Goal: Task Accomplishment & Management: Manage account settings

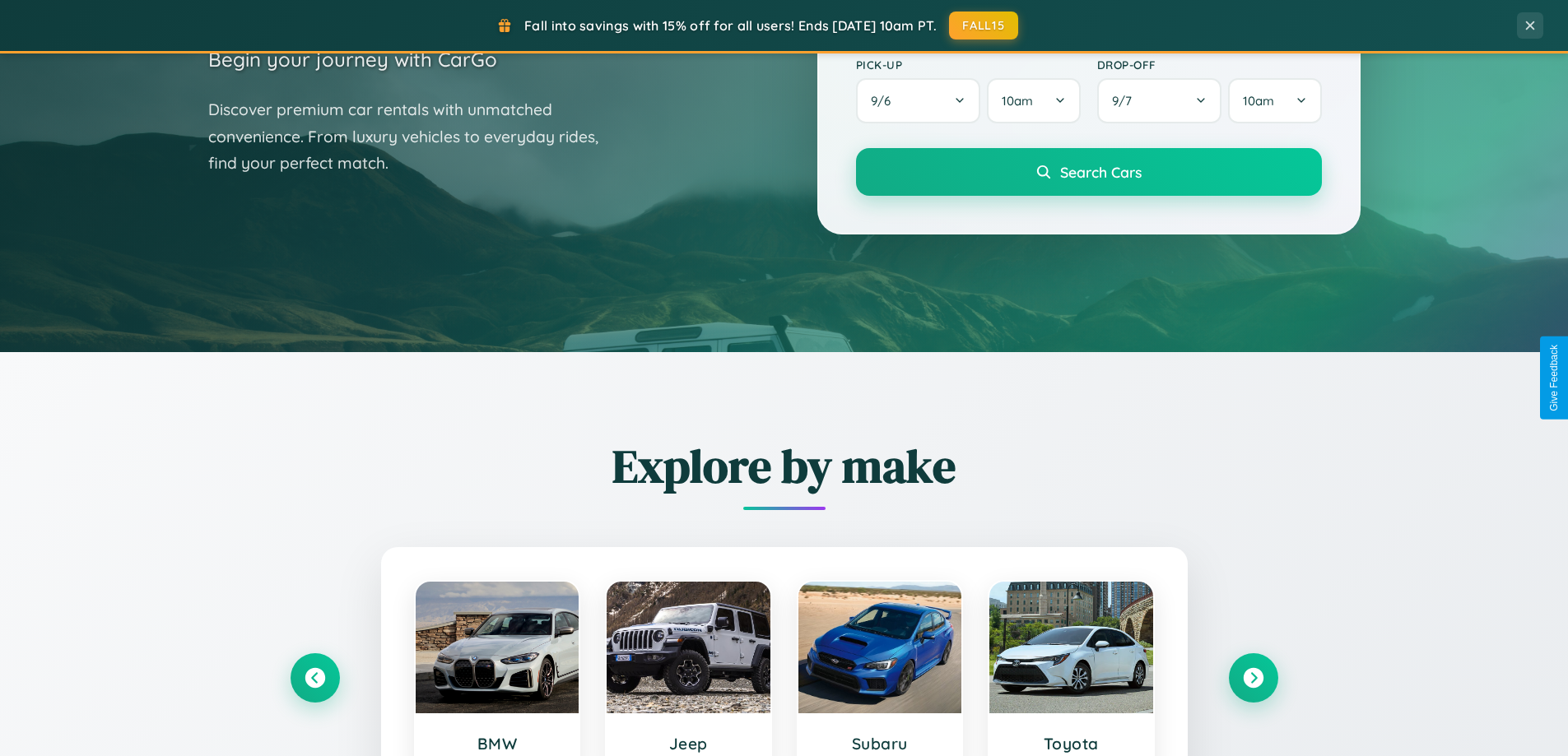
scroll to position [709, 0]
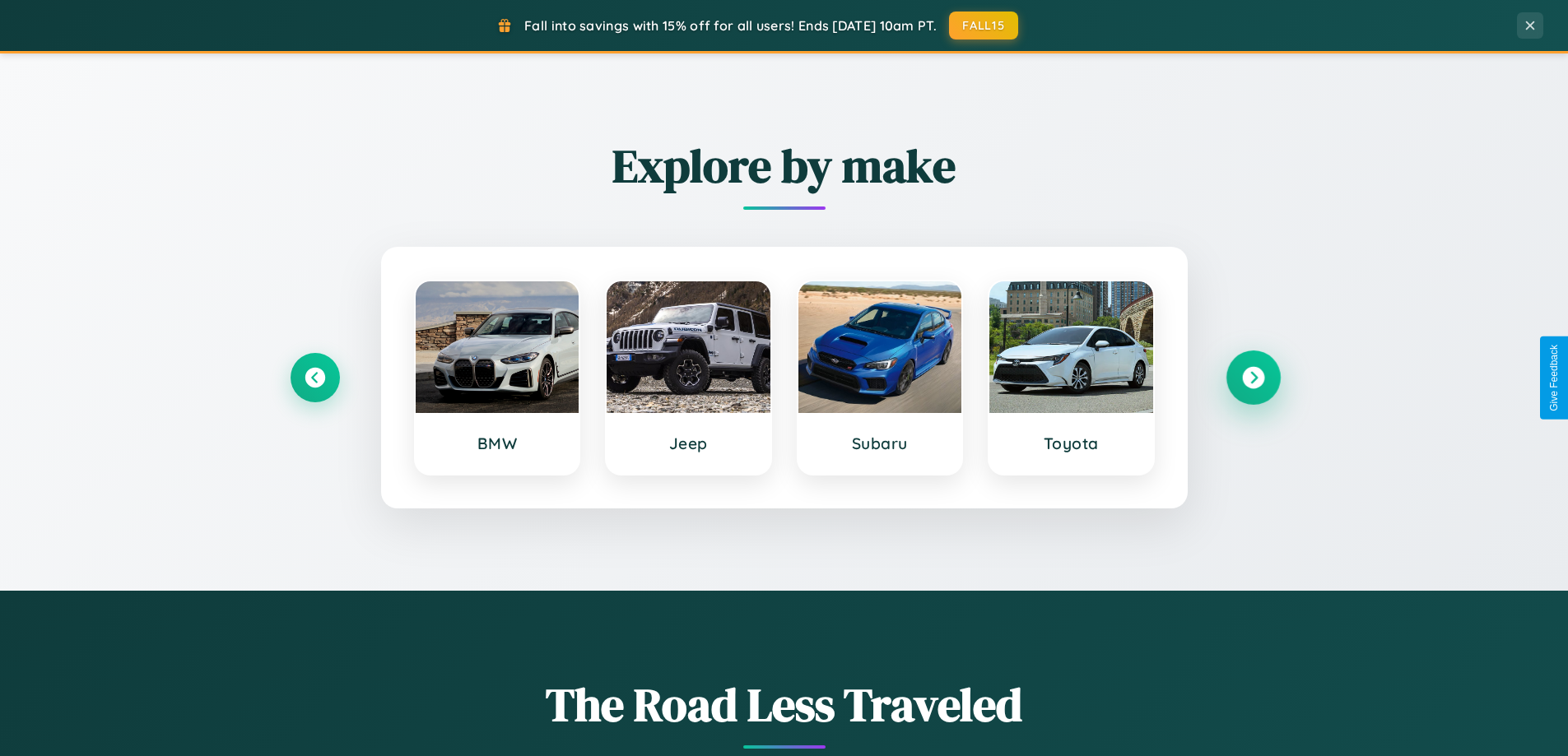
click at [1252, 378] on icon at bounding box center [1253, 378] width 23 height 23
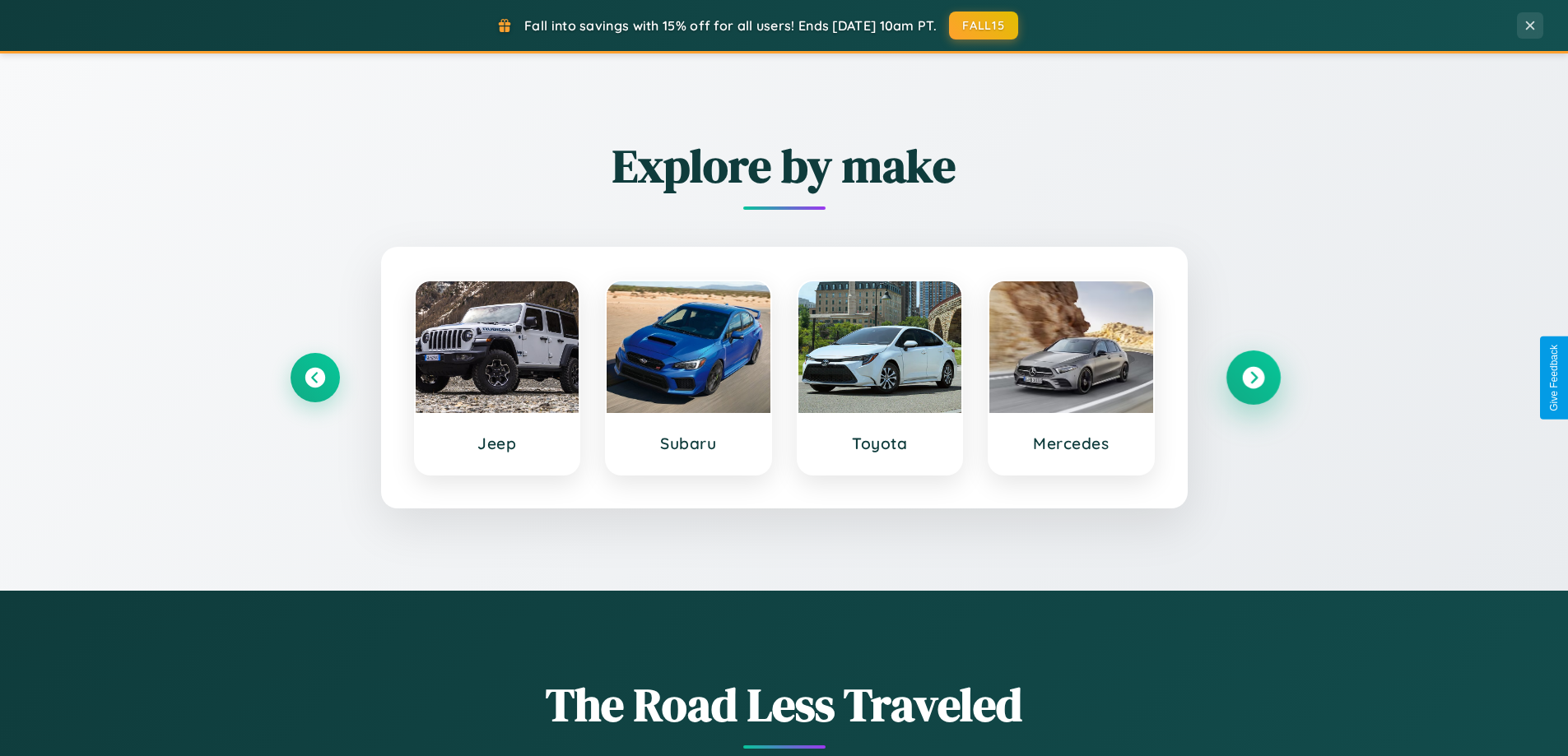
click at [1252, 378] on icon at bounding box center [1253, 378] width 23 height 23
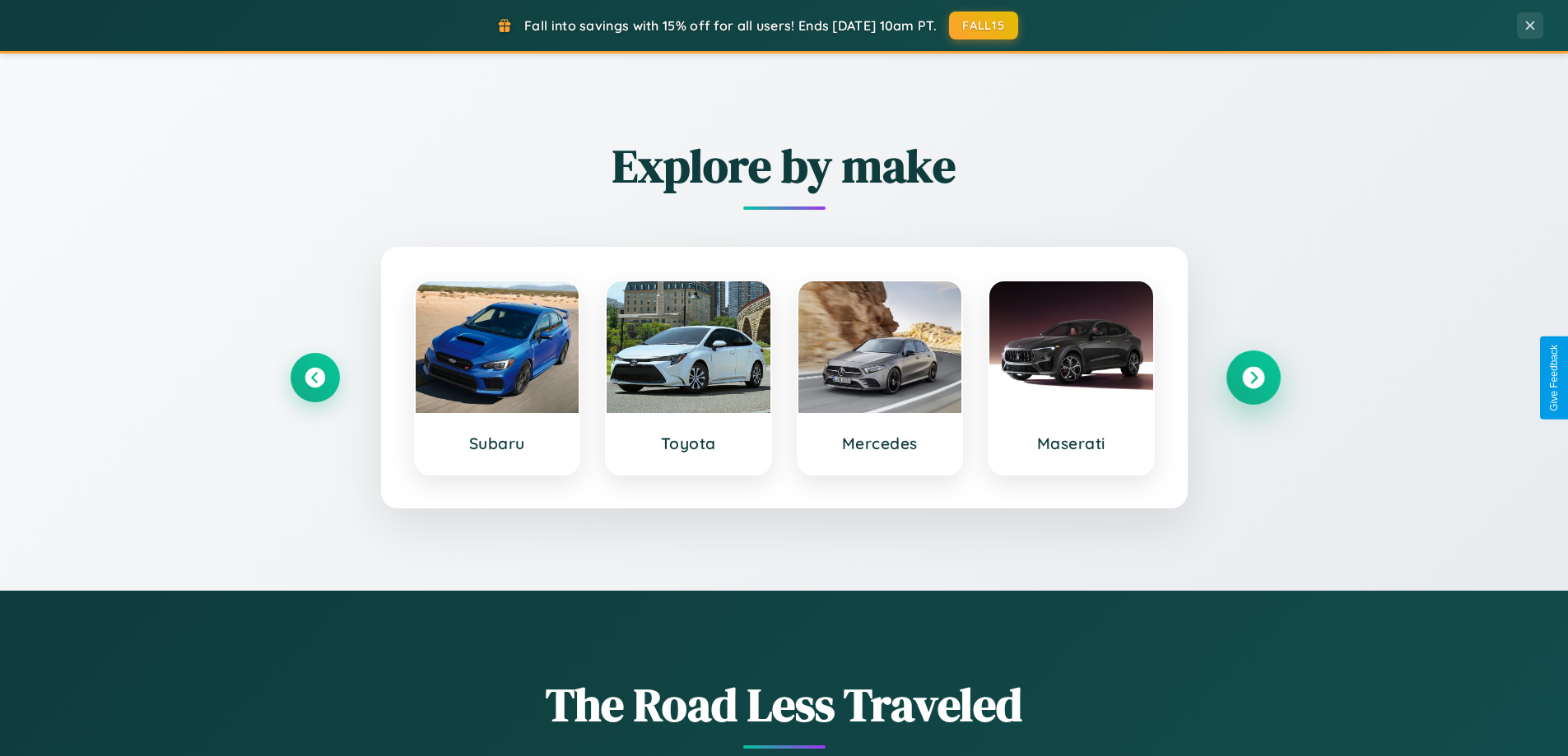
click at [1252, 378] on icon at bounding box center [1253, 378] width 23 height 23
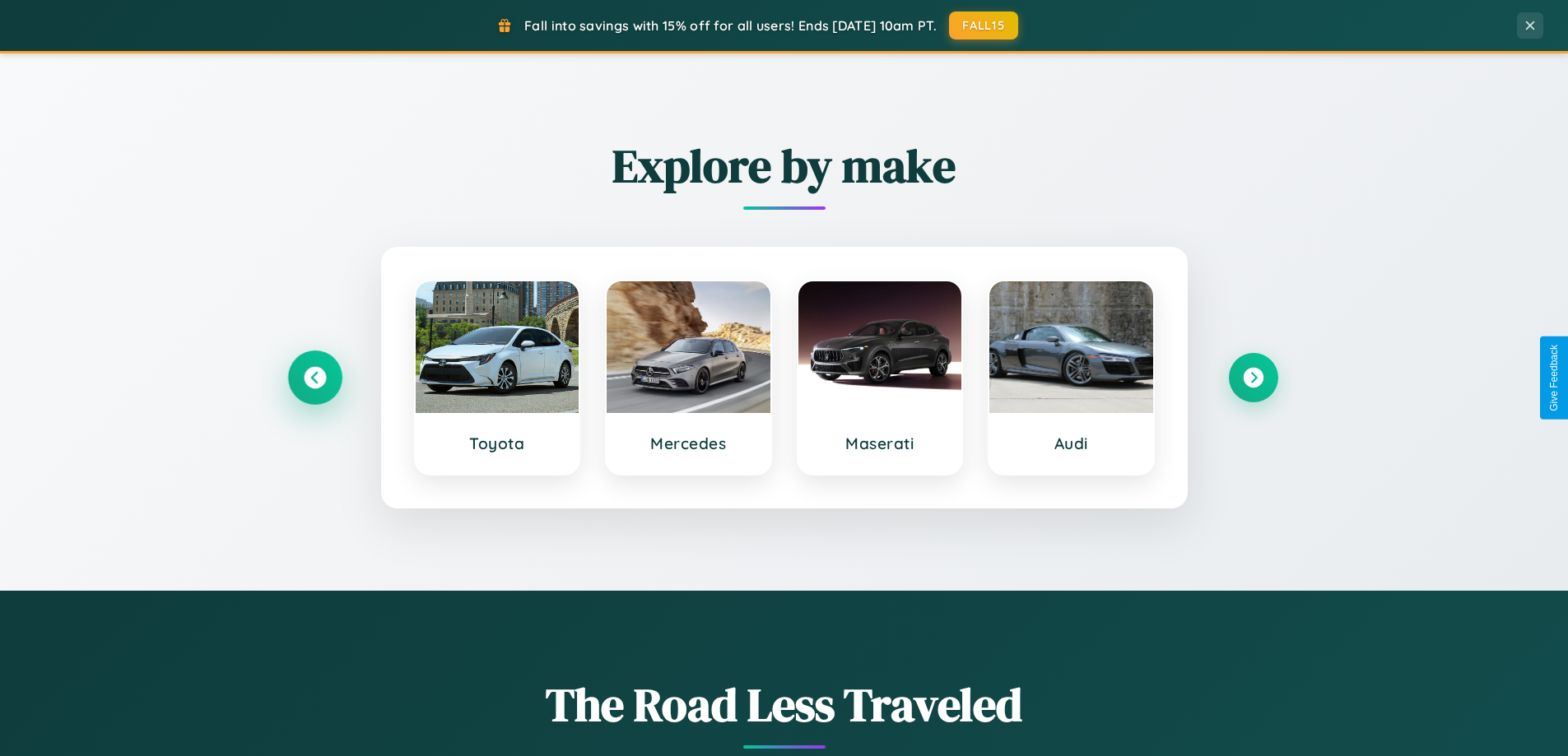
click at [315, 378] on icon at bounding box center [315, 378] width 23 height 23
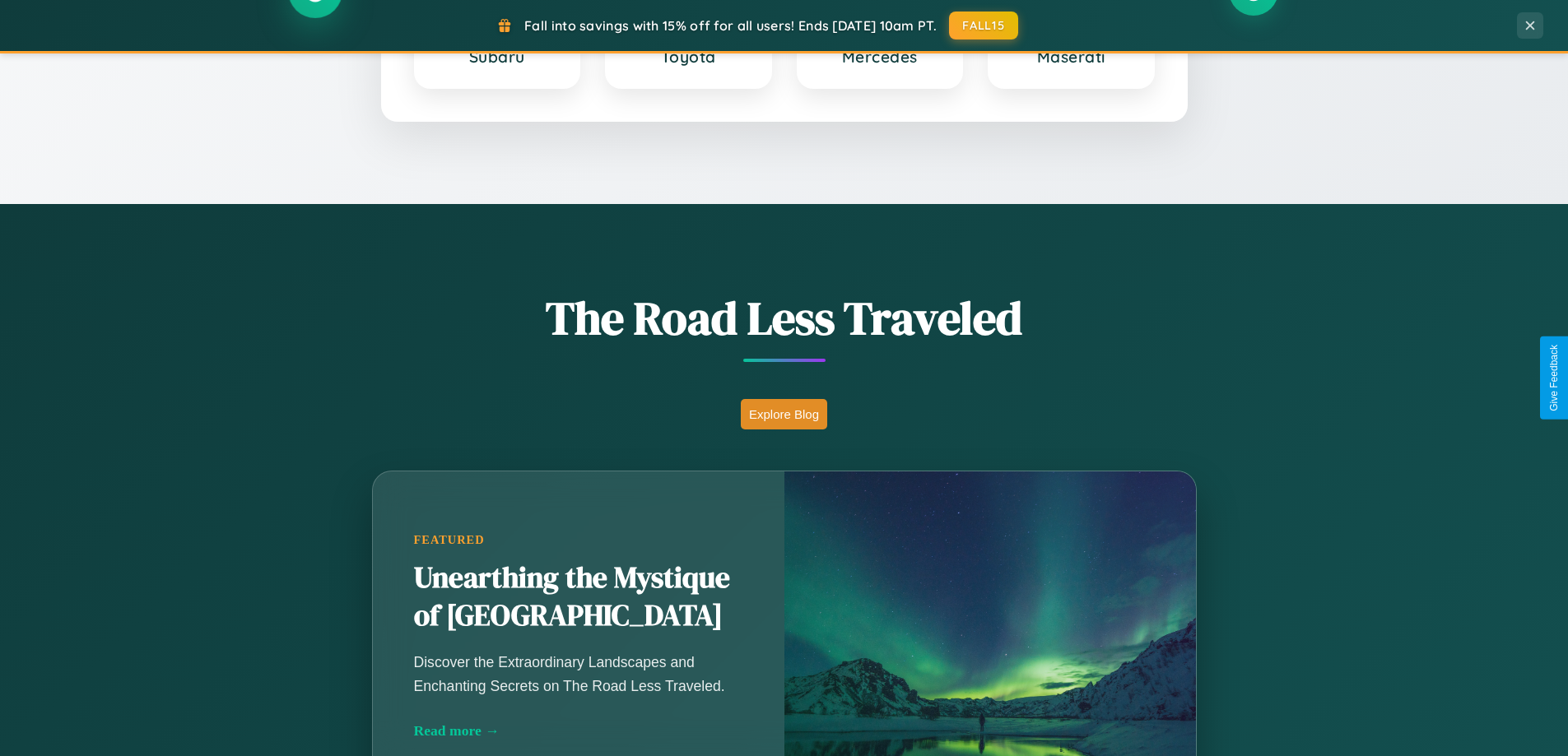
scroll to position [1132, 0]
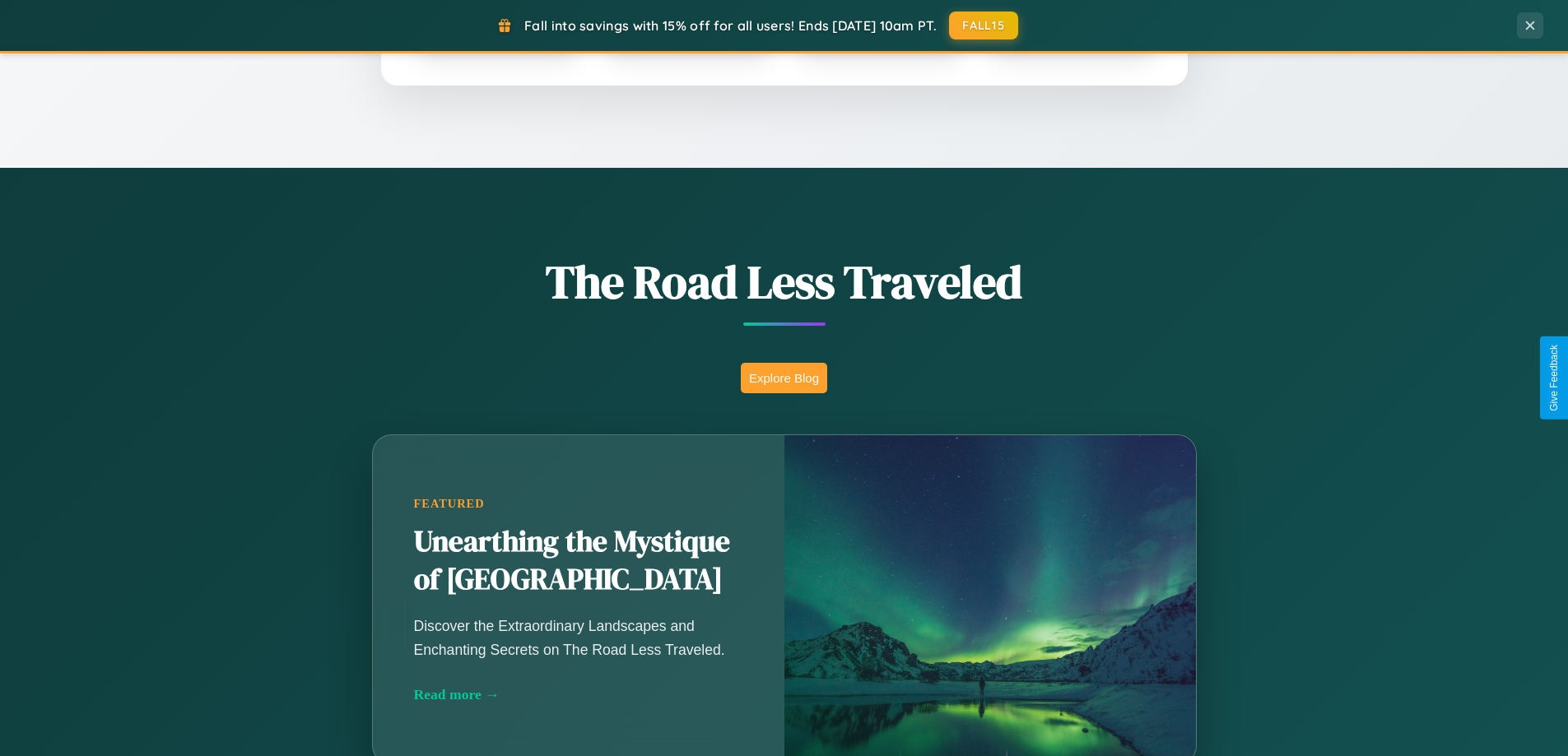
click at [783, 378] on button "Explore Blog" at bounding box center [784, 378] width 87 height 30
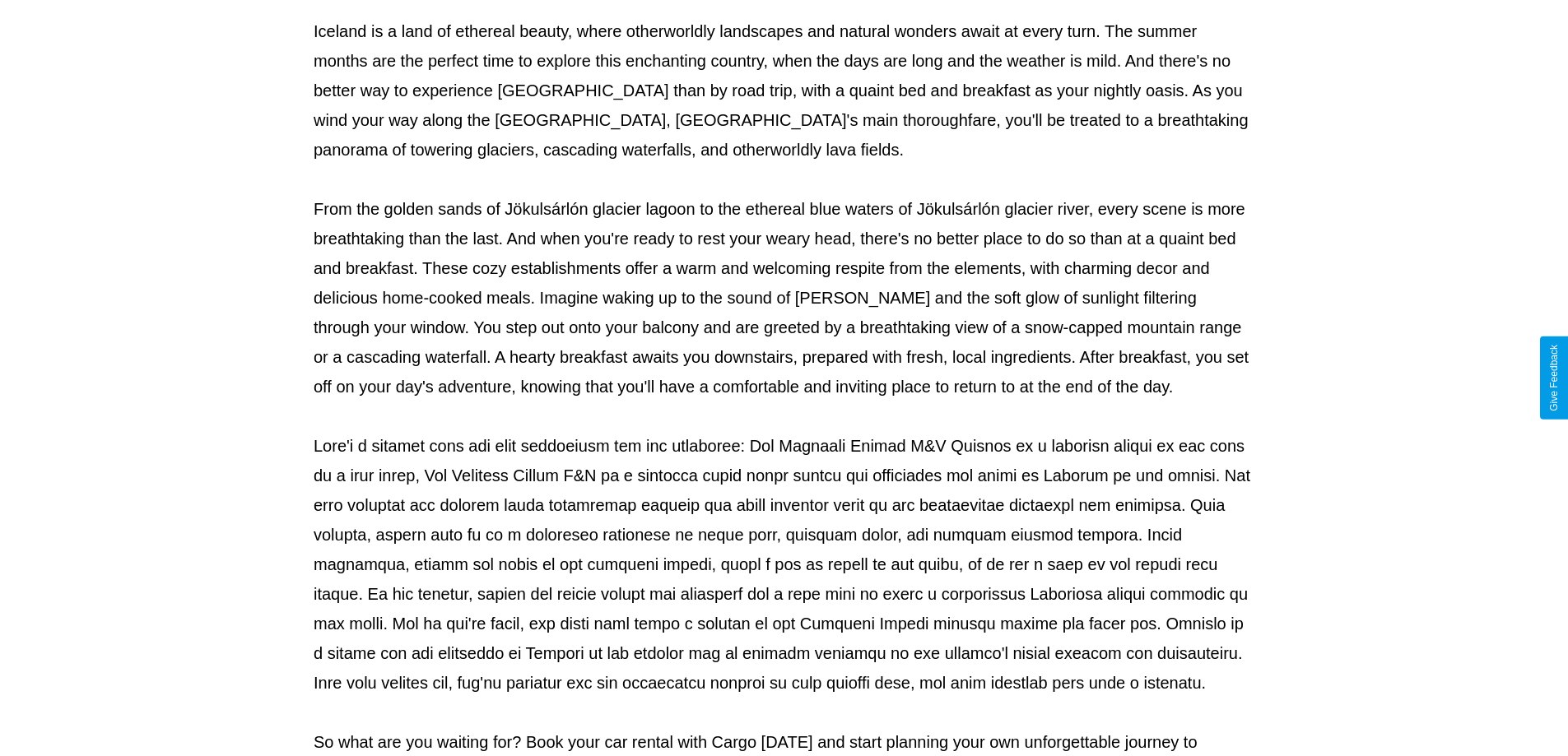
scroll to position [532, 0]
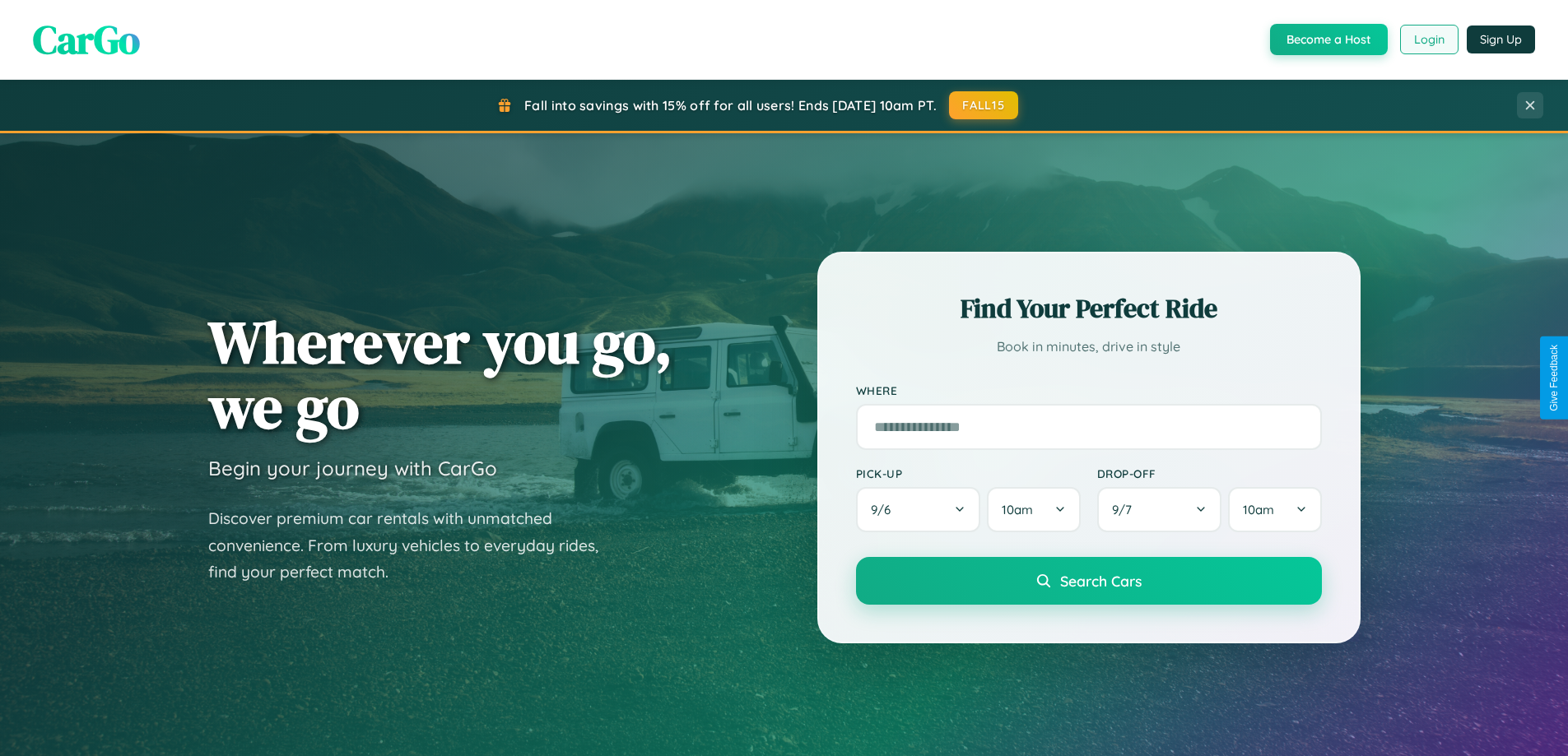
click at [1428, 39] on button "Login" at bounding box center [1428, 39] width 58 height 29
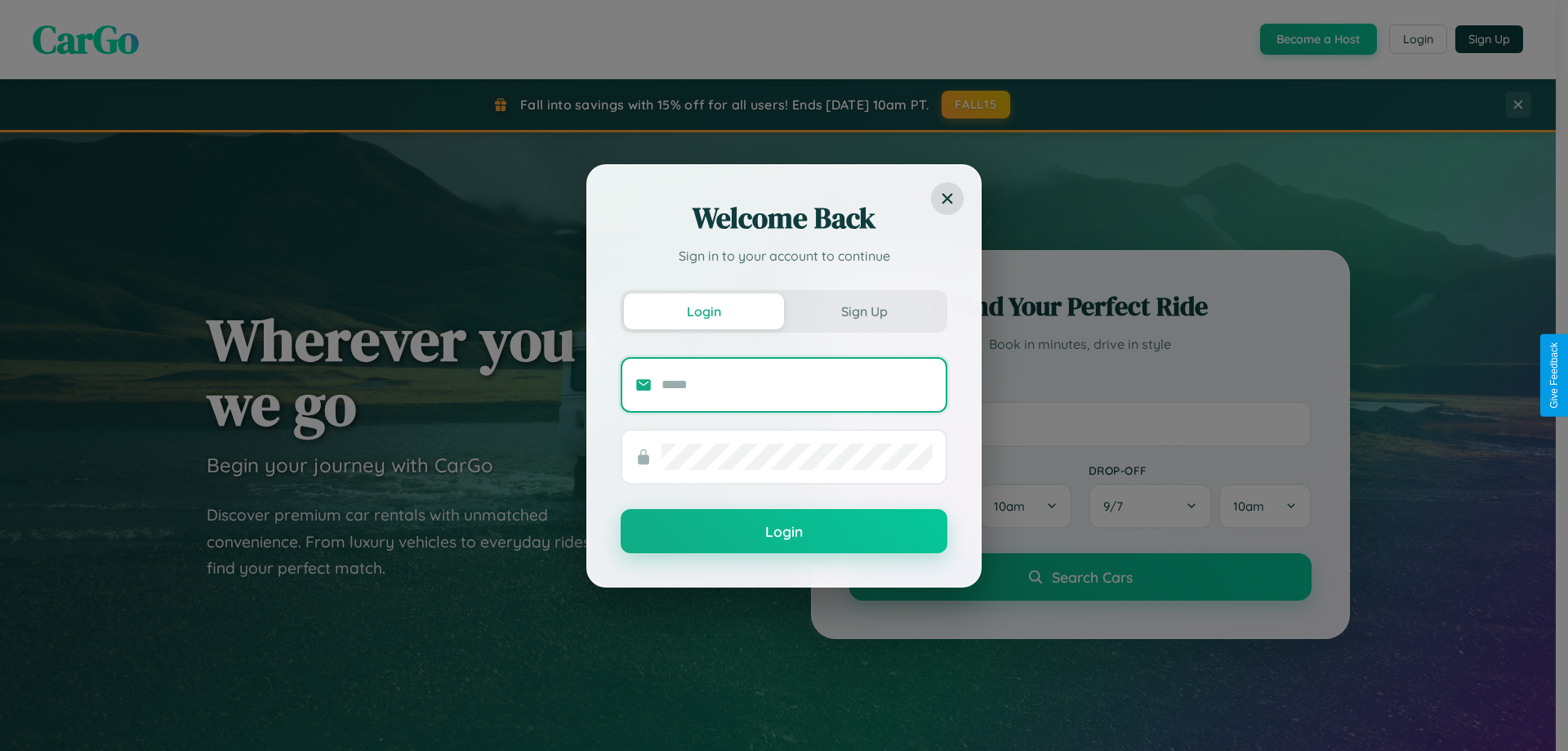
click at [798, 384] on input "text" at bounding box center [798, 385] width 271 height 26
type input "**********"
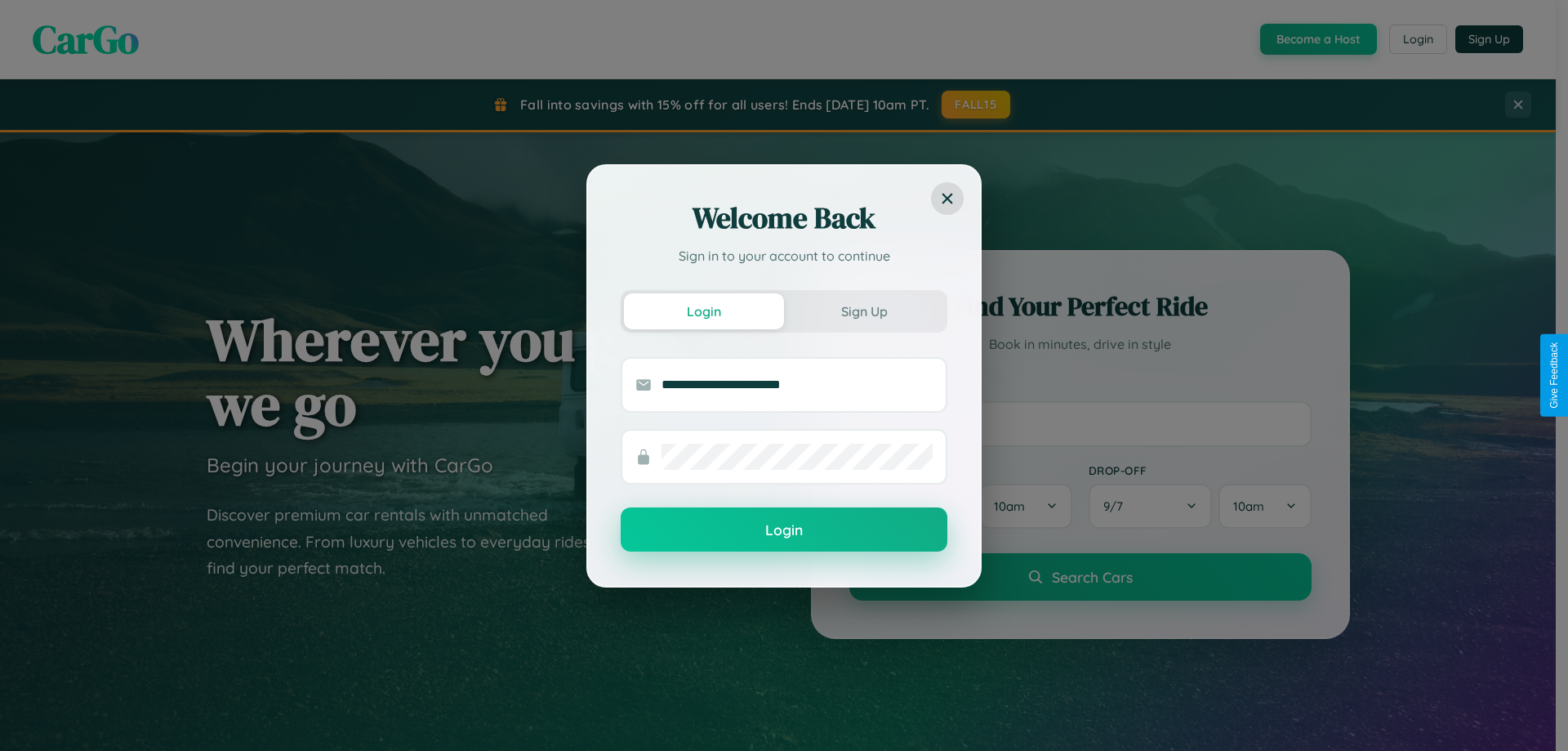
click at [784, 530] on button "Login" at bounding box center [784, 529] width 327 height 44
